Goal: Obtain resource: Obtain resource

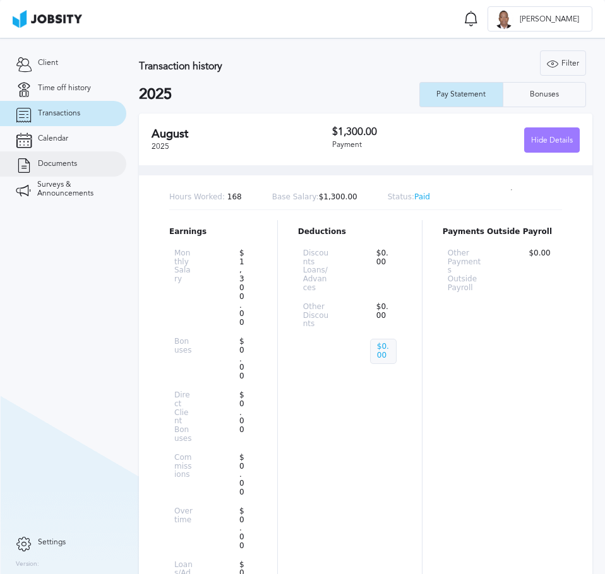
click at [52, 160] on span "Documents" at bounding box center [57, 164] width 39 height 9
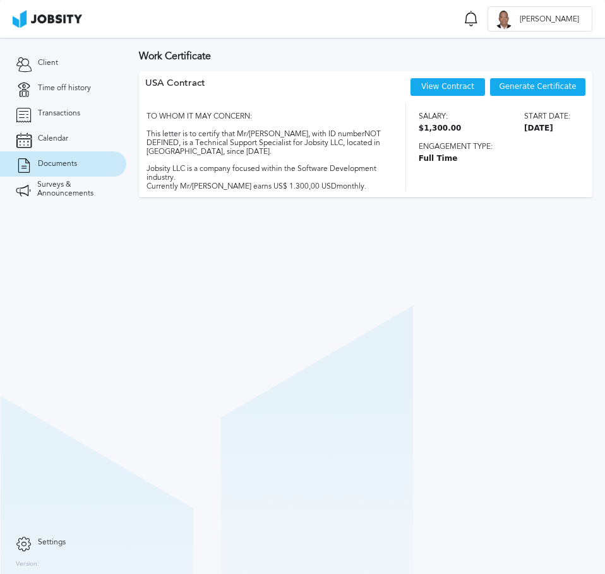
click at [556, 88] on span "Generate Certificate" at bounding box center [537, 87] width 77 height 9
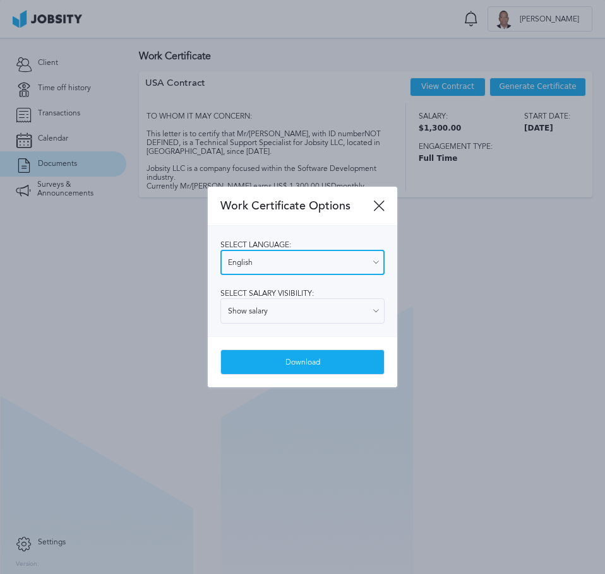
click at [305, 258] on input "English" at bounding box center [302, 262] width 164 height 25
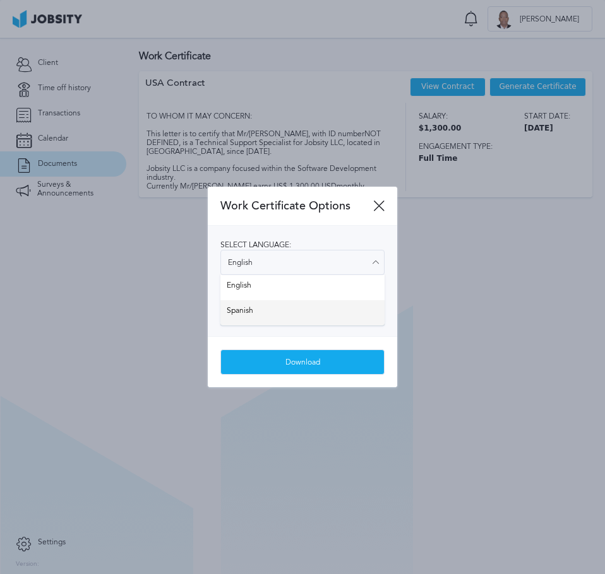
type input "Spanish"
click at [257, 307] on div "Select language: Spanish English Spanish Select salary visibility: Show salary …" at bounding box center [302, 281] width 189 height 110
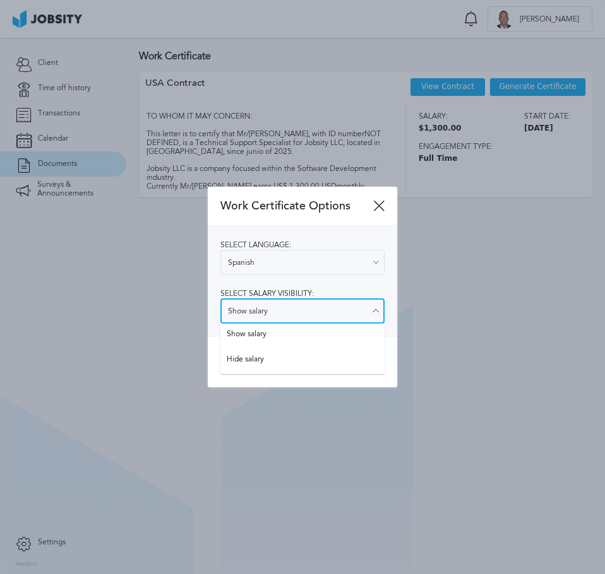
click at [268, 309] on input "Show salary" at bounding box center [302, 310] width 164 height 25
click at [271, 307] on input "Show salary" at bounding box center [302, 310] width 164 height 25
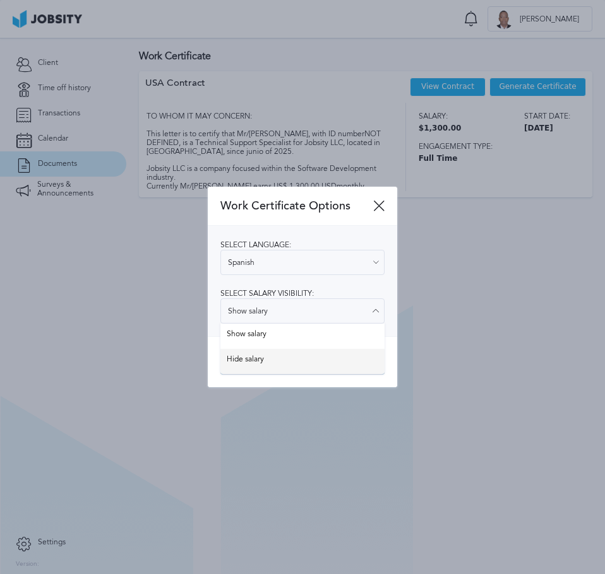
type input "Hide salary"
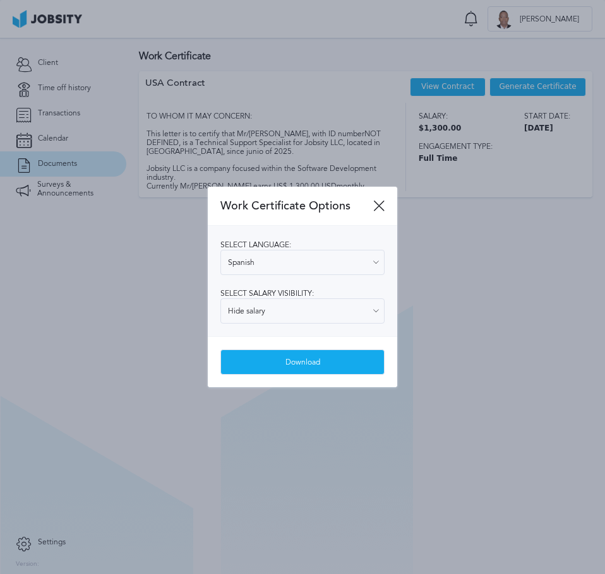
click at [256, 359] on div "Work Certificate Options Select language: Spanish English Spanish Select salary…" at bounding box center [302, 287] width 189 height 201
click at [283, 362] on div "Download" at bounding box center [302, 362] width 163 height 25
